Goal: Task Accomplishment & Management: Use online tool/utility

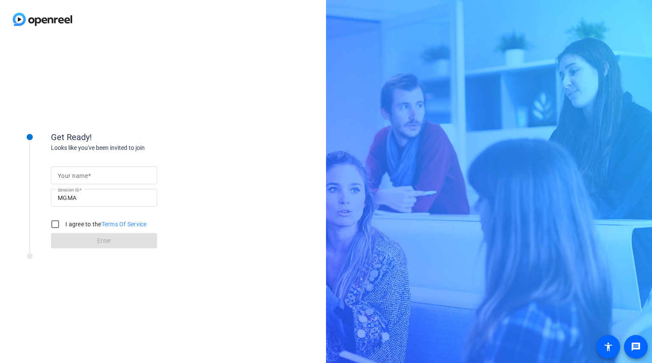
click at [132, 180] on input "Your name" at bounding box center [104, 175] width 93 height 10
type input "[PERSON_NAME]"
click at [57, 225] on input "I agree to the Terms Of Service" at bounding box center [55, 224] width 17 height 17
checkbox input "true"
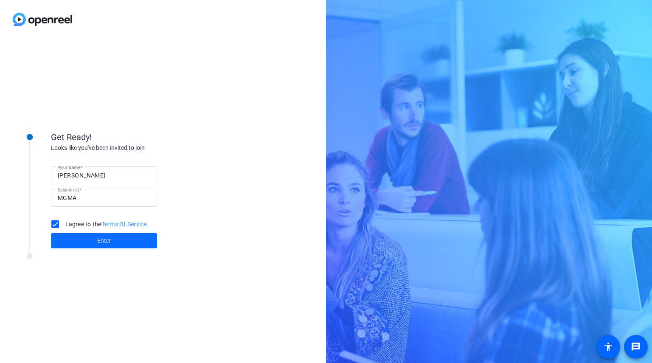
click at [95, 241] on span at bounding box center [104, 241] width 106 height 20
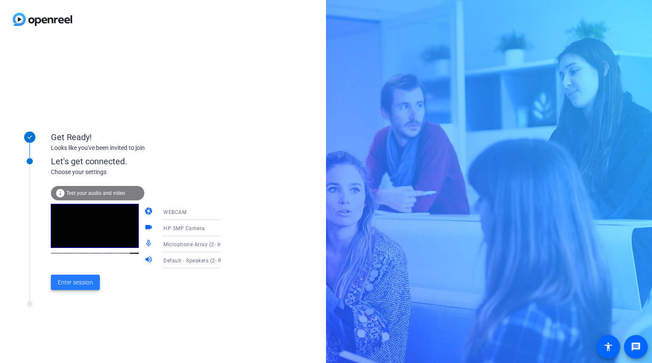
click at [84, 285] on span "Enter session" at bounding box center [75, 282] width 35 height 9
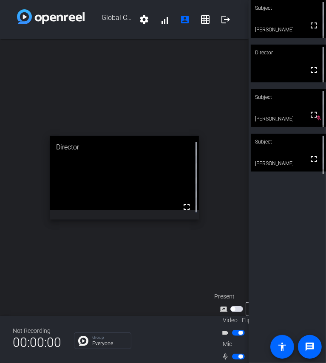
click at [234, 354] on span "button" at bounding box center [238, 357] width 13 height 6
click at [238, 354] on span "button" at bounding box center [238, 357] width 13 height 6
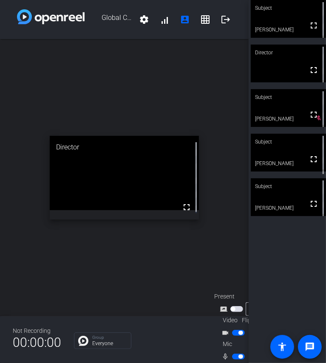
click at [236, 354] on span "button" at bounding box center [238, 357] width 13 height 6
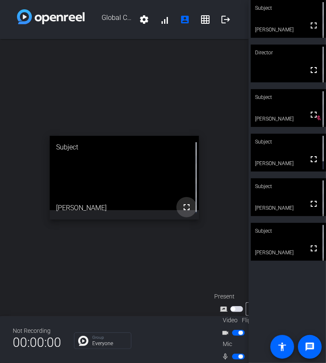
click at [182, 203] on mat-icon "fullscreen" at bounding box center [186, 207] width 10 height 10
